Goal: Task Accomplishment & Management: Complete application form

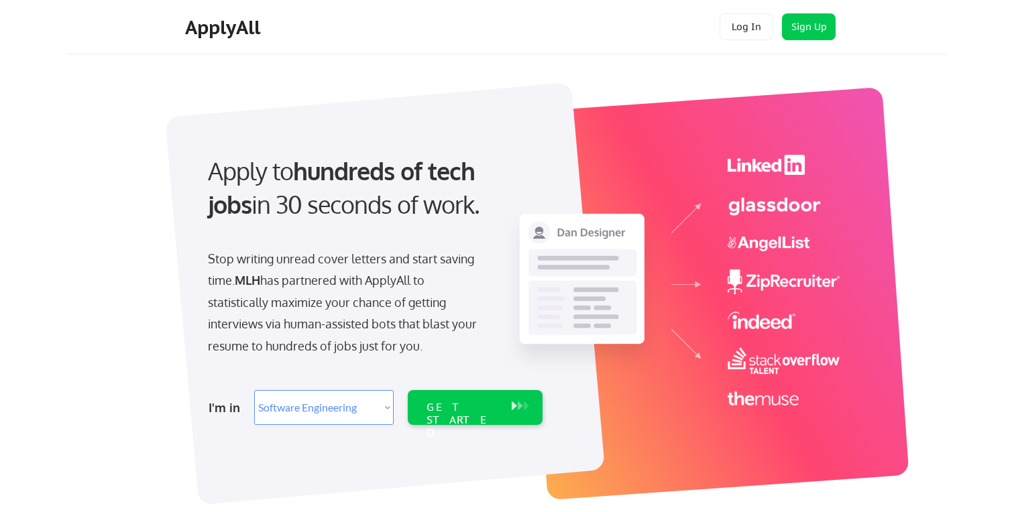
select select ""engineering""
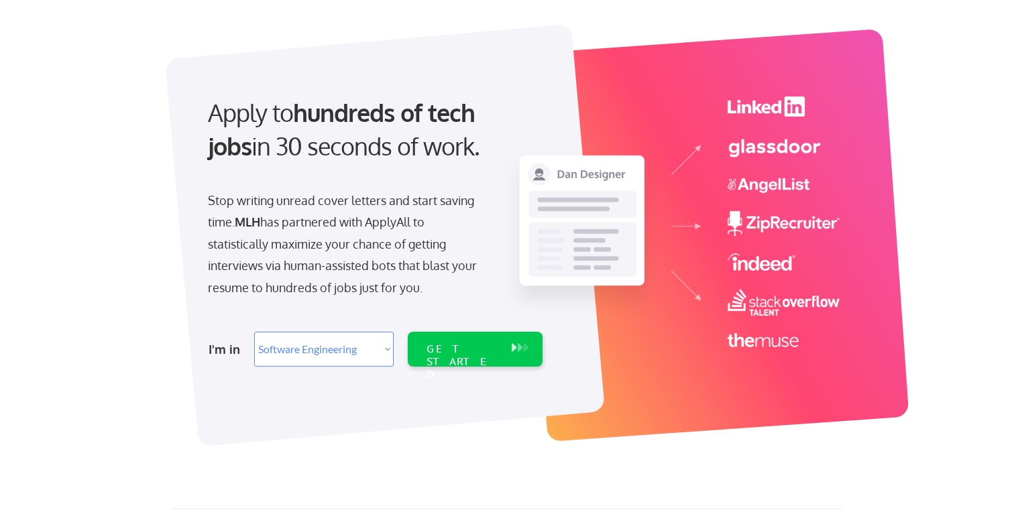
scroll to position [77, 0]
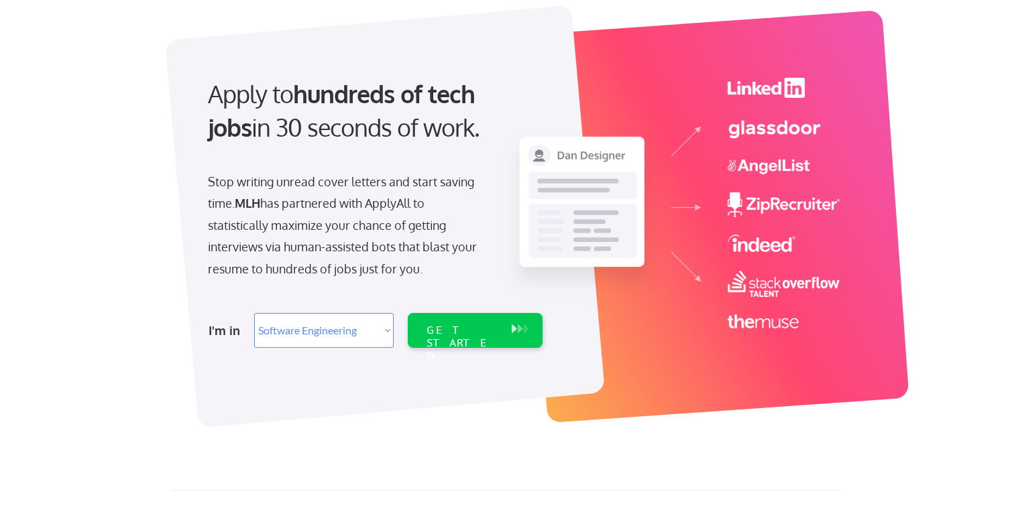
click at [358, 333] on select "Select Role Software Engineering Product Management Customer Success Sales UI/U…" at bounding box center [323, 330] width 139 height 35
click at [254, 313] on select "Select Role Software Engineering Product Management Customer Success Sales UI/U…" at bounding box center [323, 330] width 139 height 35
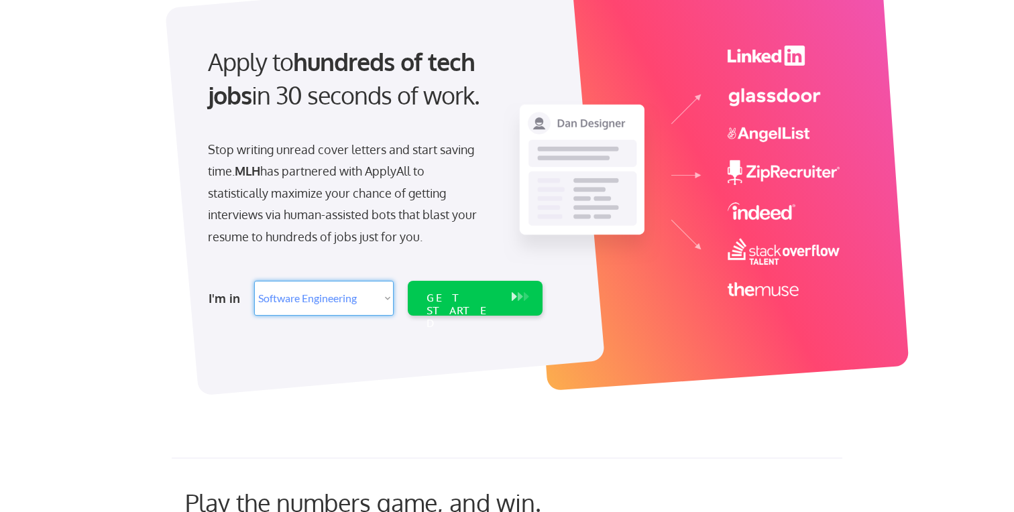
scroll to position [112, 0]
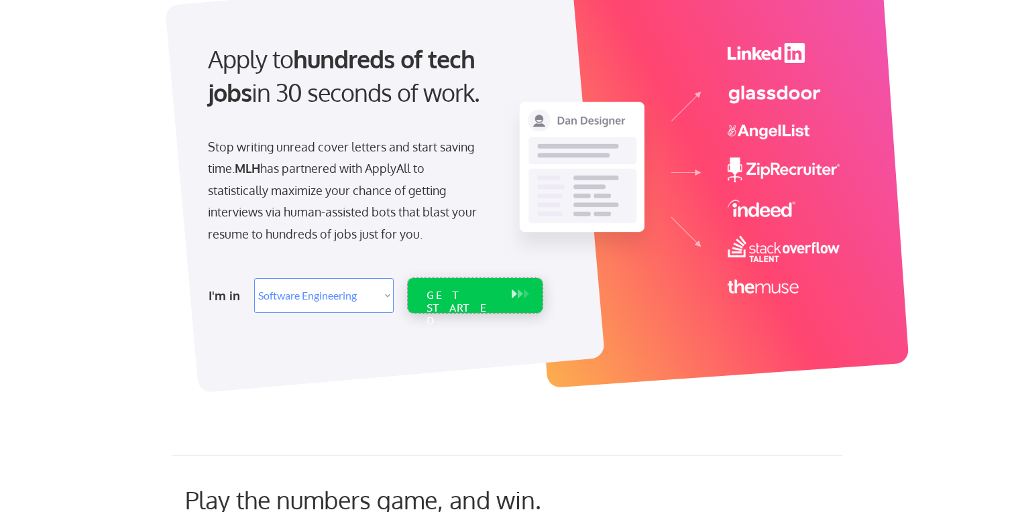
click at [472, 290] on div "GET STARTED" at bounding box center [462, 308] width 72 height 39
